Goal: Find specific page/section: Find specific page/section

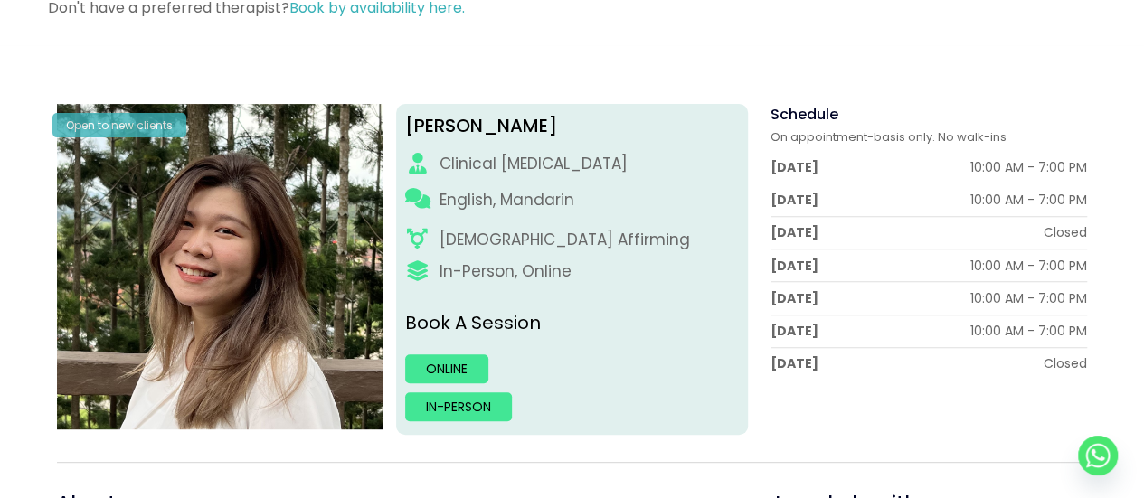
scroll to position [362, 0]
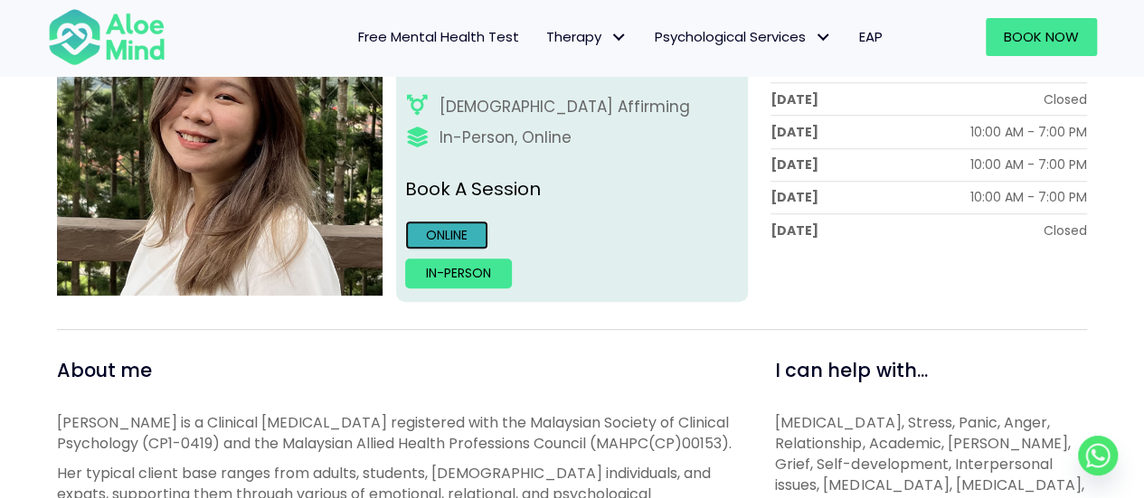
click at [465, 227] on link "Online" at bounding box center [446, 235] width 83 height 29
click at [458, 225] on link "Online" at bounding box center [446, 235] width 83 height 29
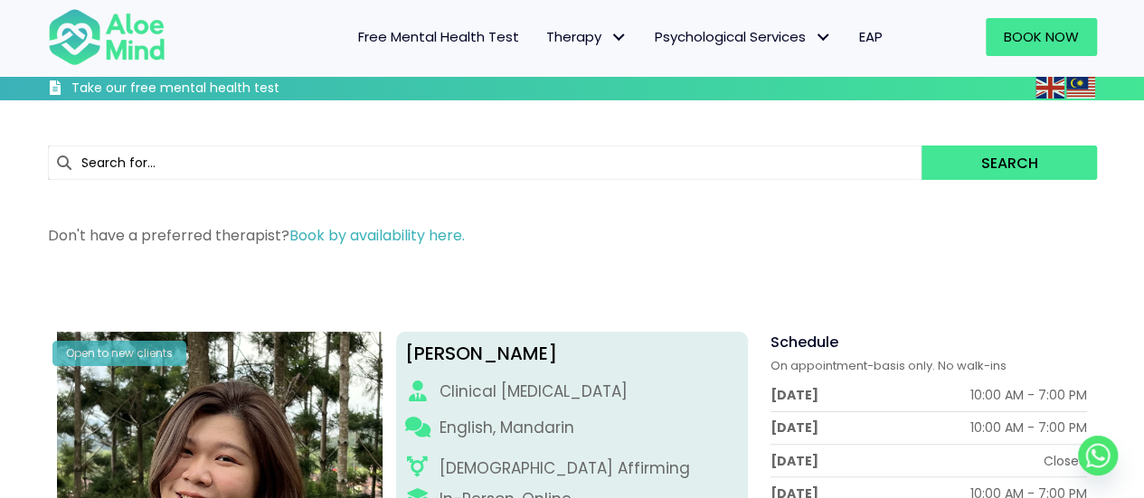
scroll to position [271, 0]
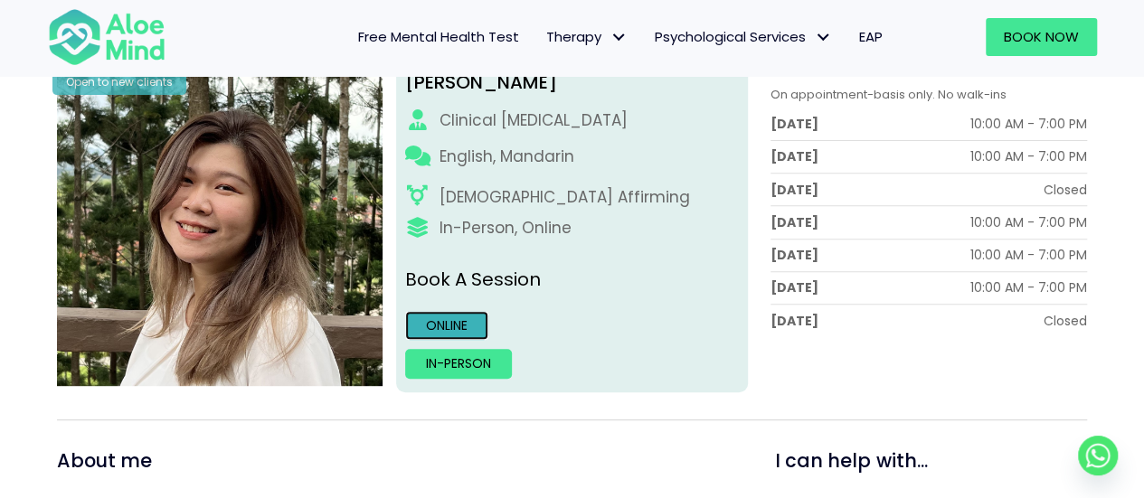
click at [443, 321] on link "Online" at bounding box center [446, 325] width 83 height 29
click at [441, 321] on link "Online" at bounding box center [446, 325] width 83 height 29
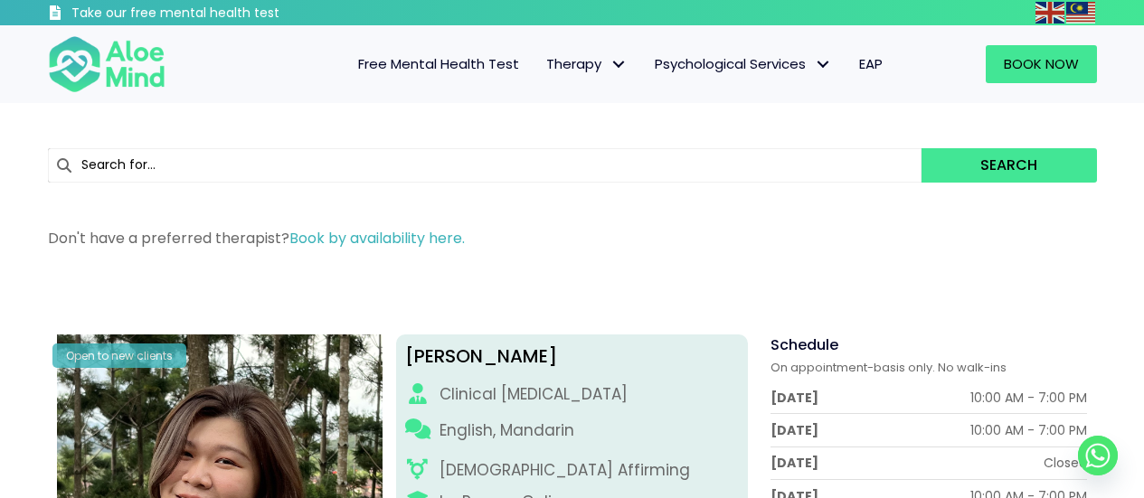
scroll to position [273, 0]
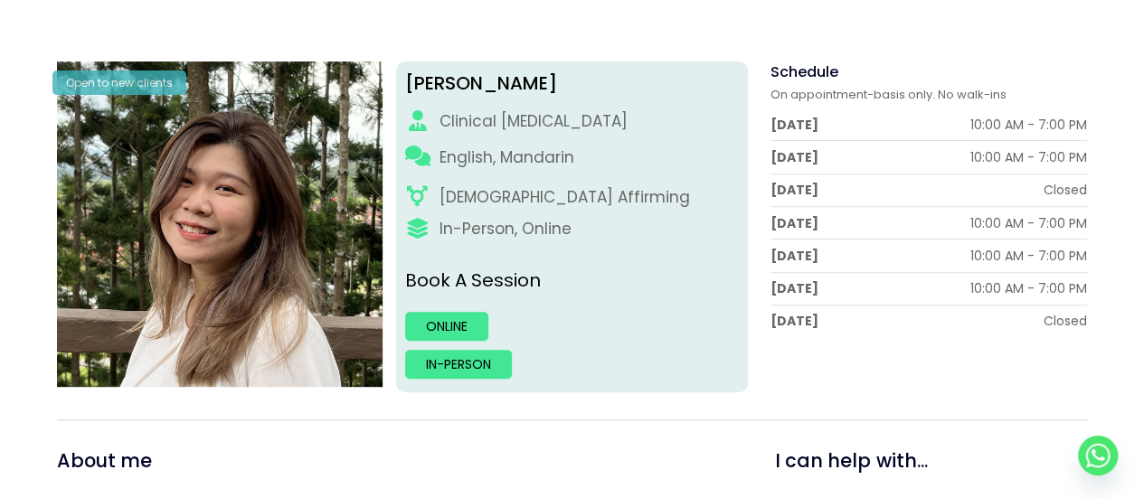
click at [450, 321] on link "Online" at bounding box center [446, 326] width 83 height 29
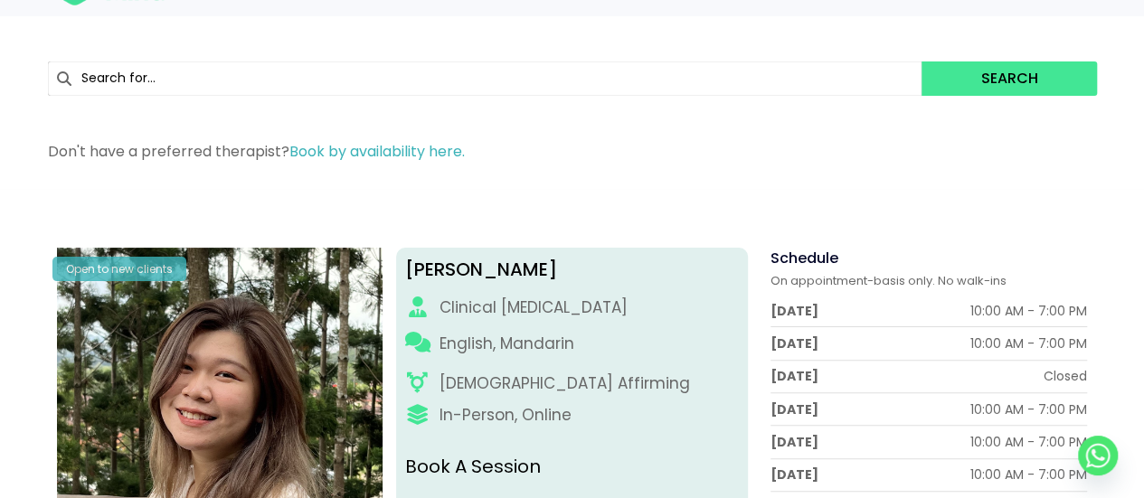
scroll to position [0, 0]
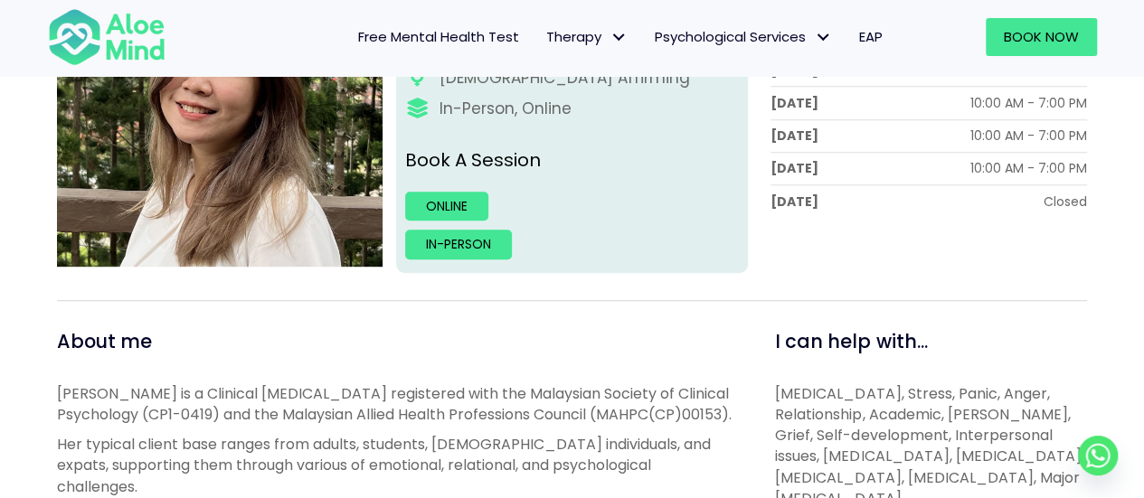
scroll to position [452, 0]
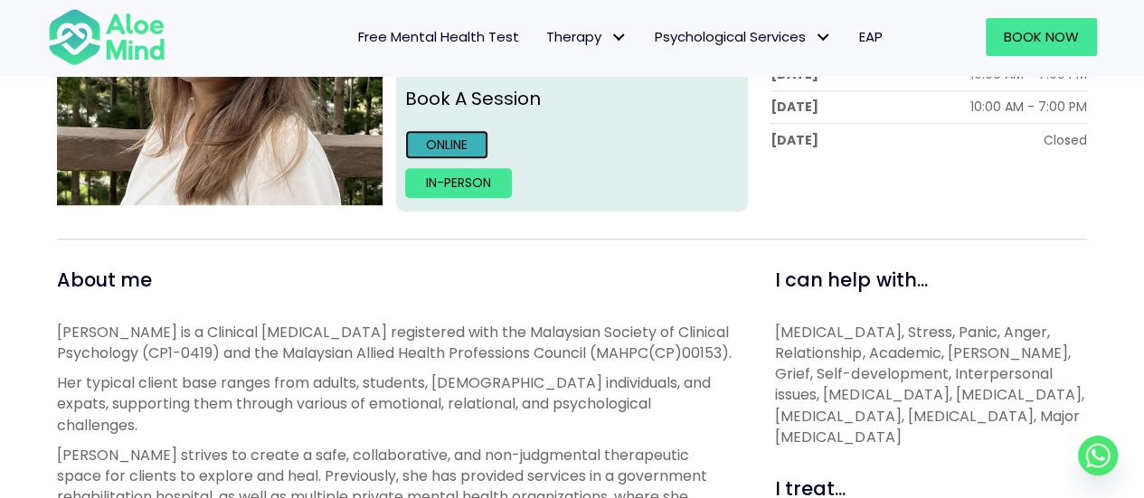
click at [447, 140] on link "Online" at bounding box center [446, 144] width 83 height 29
